Goal: Information Seeking & Learning: Learn about a topic

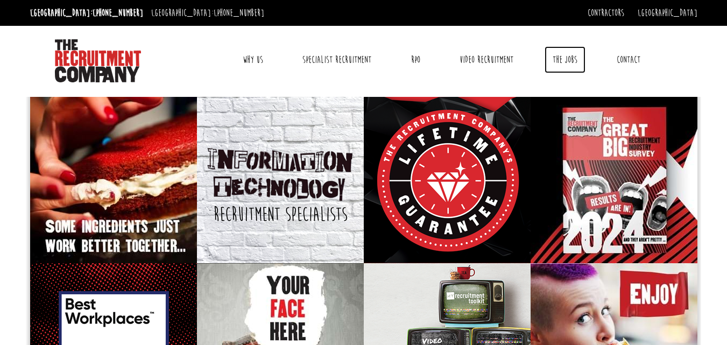
click at [565, 58] on link "The Jobs" at bounding box center [565, 59] width 41 height 27
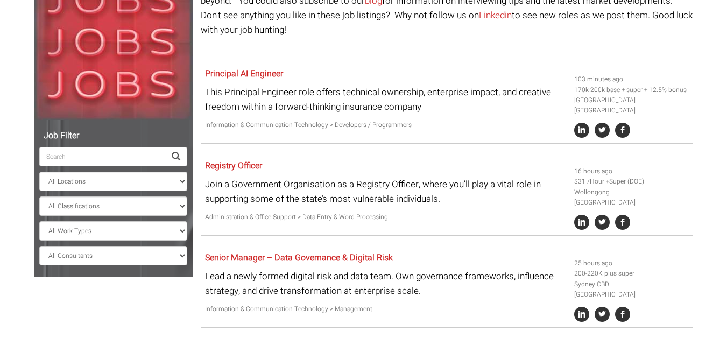
scroll to position [164, 0]
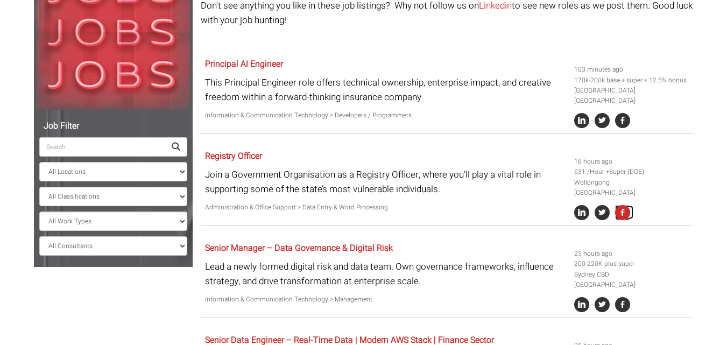
click at [625, 205] on icon at bounding box center [622, 212] width 15 height 15
click at [258, 150] on link "Registry Officer" at bounding box center [233, 156] width 57 height 13
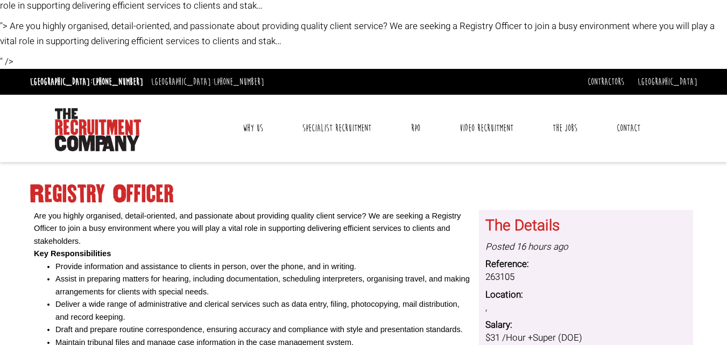
scroll to position [19, 0]
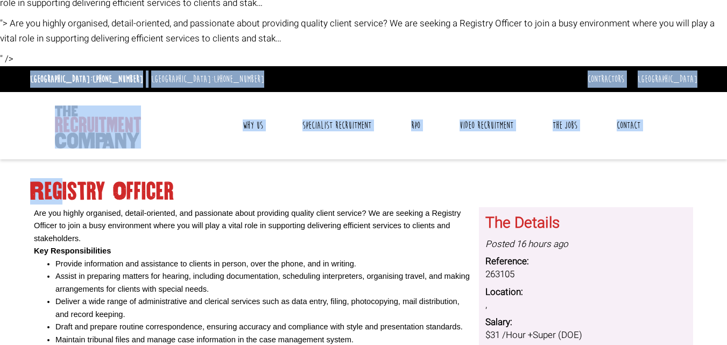
drag, startPoint x: 26, startPoint y: 78, endPoint x: 59, endPoint y: 201, distance: 127.6
click at [40, 150] on div "Toggle navigation Why Us Reviews Awards Why contract through us? News & Blog Sp…" at bounding box center [364, 125] width 676 height 67
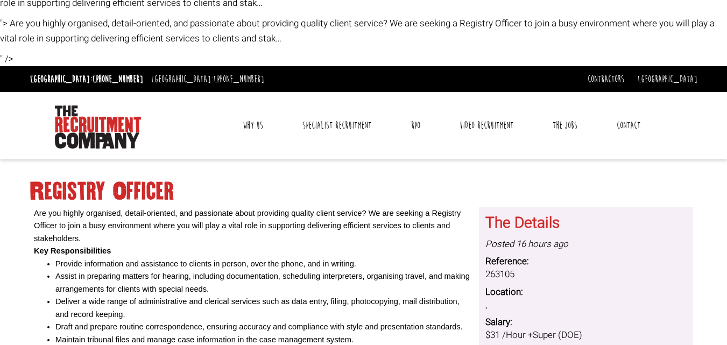
click at [51, 110] on div at bounding box center [129, 126] width 156 height 46
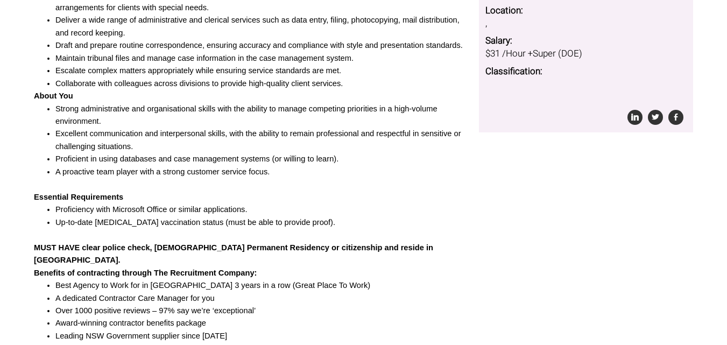
scroll to position [460, 0]
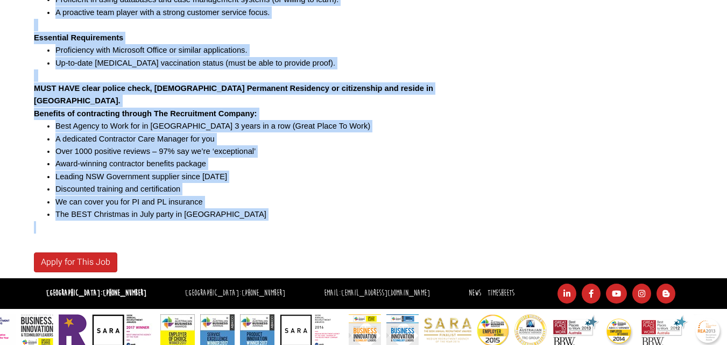
drag, startPoint x: 51, startPoint y: 110, endPoint x: 276, endPoint y: 209, distance: 245.1
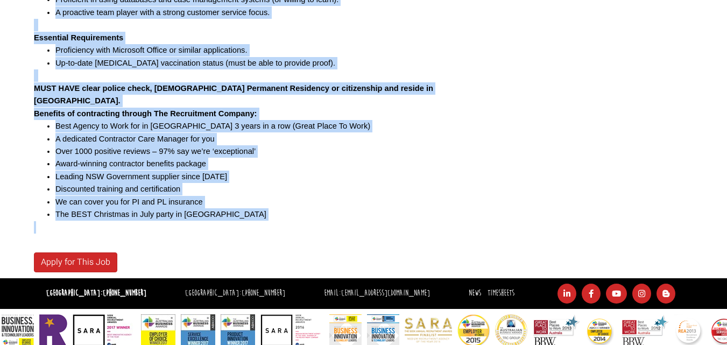
copy body "Toggle navigation Why Us Reviews Awards Why contract through us? News & Blog Sp…"
